Goal: Task Accomplishment & Management: Use online tool/utility

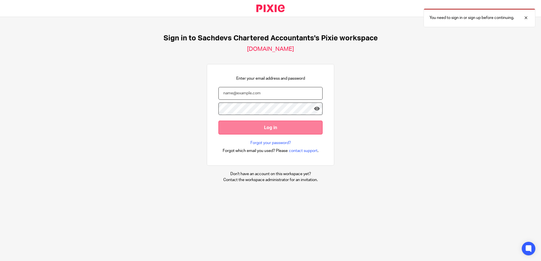
type input "sam@as1group.co.uk"
click at [243, 123] on input "Log in" at bounding box center [270, 128] width 104 height 14
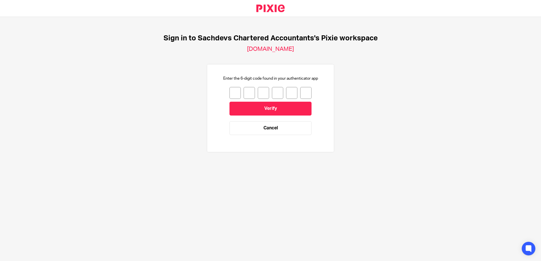
click at [231, 92] on input "number" at bounding box center [234, 93] width 11 height 12
type input "2"
type input "8"
type input "2"
type input "7"
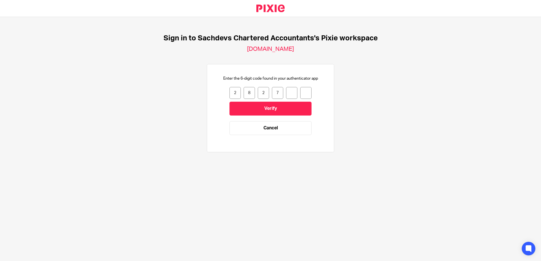
type input "4"
type input "3"
click at [257, 109] on input "Verify" at bounding box center [270, 109] width 82 height 14
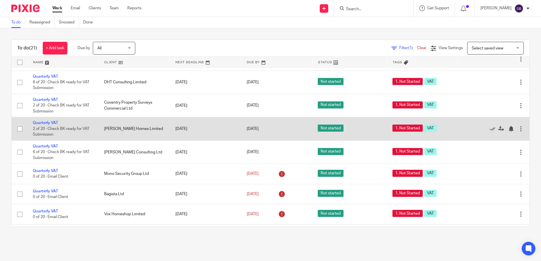
scroll to position [113, 0]
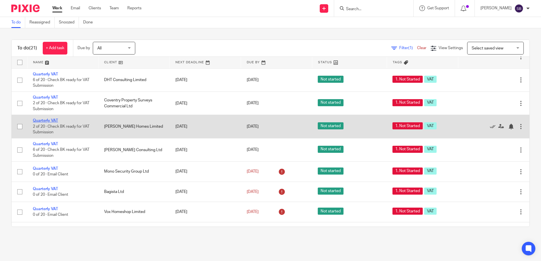
click at [39, 120] on link "Quarterly VAT" at bounding box center [45, 121] width 25 height 4
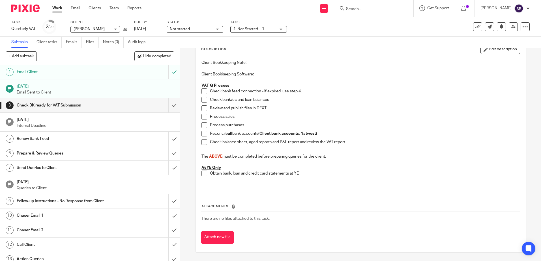
scroll to position [7, 0]
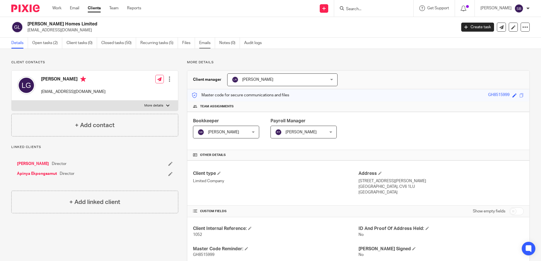
click at [202, 44] on link "Emails" at bounding box center [207, 43] width 16 height 11
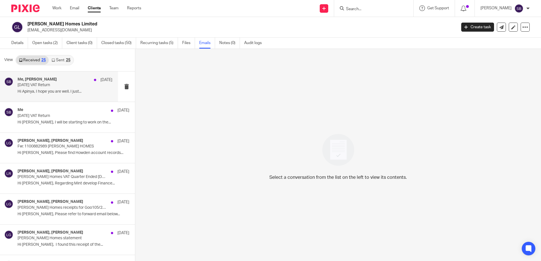
click at [64, 87] on p "AUG25 VAT Return" at bounding box center [56, 85] width 76 height 5
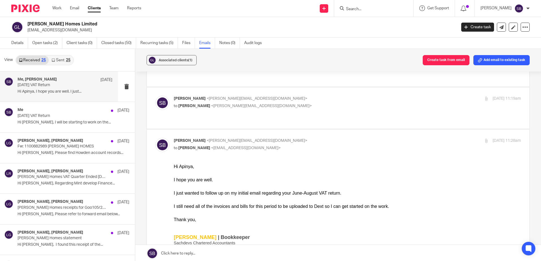
scroll to position [85, 0]
click at [260, 104] on p "to Samual Broad <sam@as1group.co.uk>" at bounding box center [289, 106] width 231 height 6
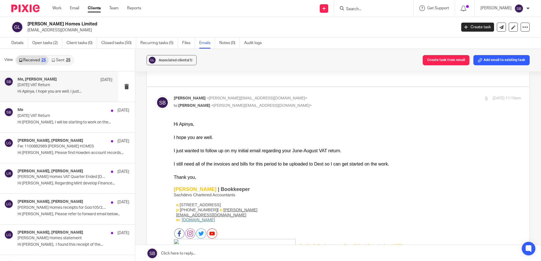
scroll to position [0, 0]
click at [260, 104] on p "to Samual Broad <sam@as1group.co.uk>" at bounding box center [289, 106] width 231 height 6
checkbox input "false"
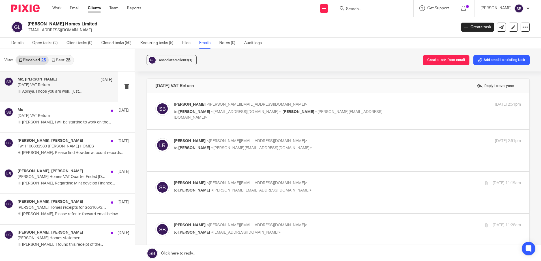
click at [272, 149] on p "to Samual Broad <sam@as1group.co.uk>" at bounding box center [289, 148] width 231 height 6
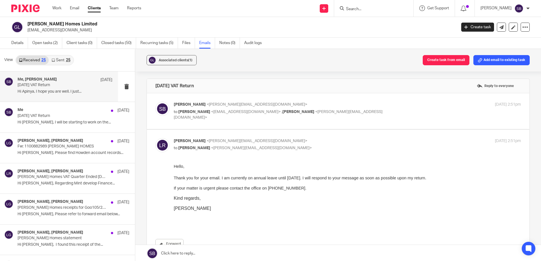
click at [256, 142] on p "Luke Racovita <luke@sachdevs-ca.com>" at bounding box center [289, 141] width 231 height 6
checkbox input "false"
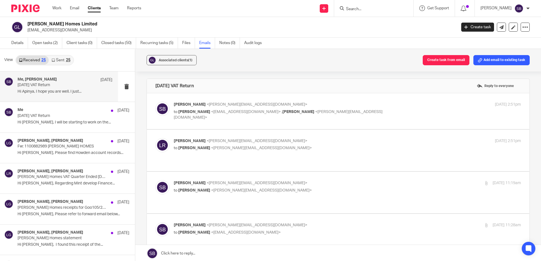
click at [352, 111] on p "to Leo Goodwin <lion01@hotmail.co.uk> , Luke Racovita <luke@sachdevs-ca.com>" at bounding box center [289, 115] width 231 height 12
checkbox input "true"
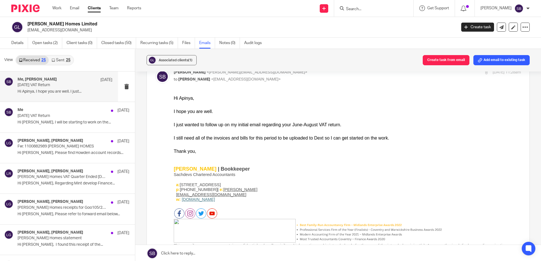
scroll to position [113, 0]
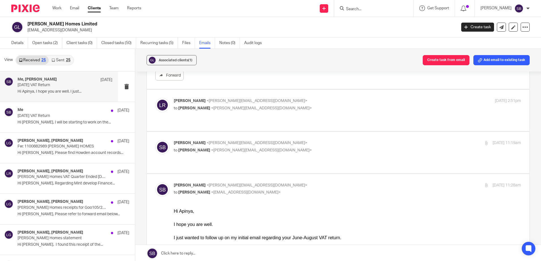
click at [273, 183] on p "Samual Broad <sam@as1group.co.uk>" at bounding box center [289, 186] width 231 height 6
checkbox input "false"
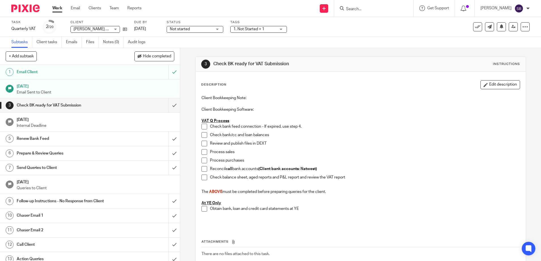
scroll to position [7, 0]
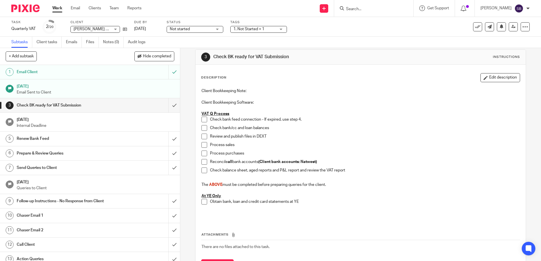
click at [53, 9] on link "Work" at bounding box center [57, 8] width 10 height 6
